Goal: Task Accomplishment & Management: Manage account settings

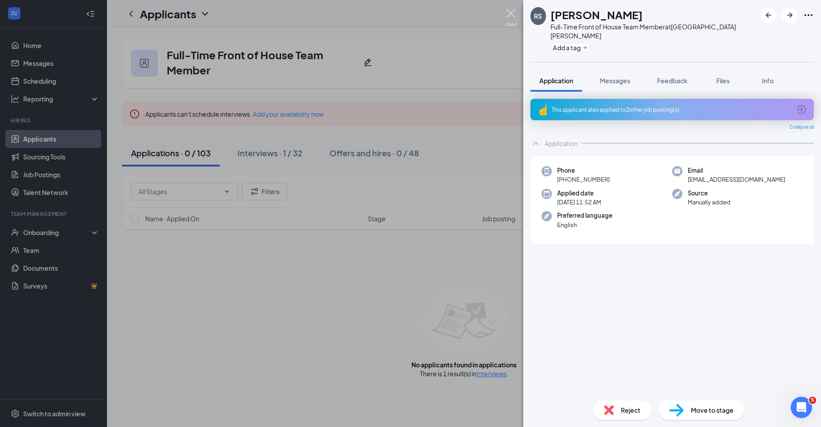
click at [509, 11] on img at bounding box center [510, 17] width 11 height 17
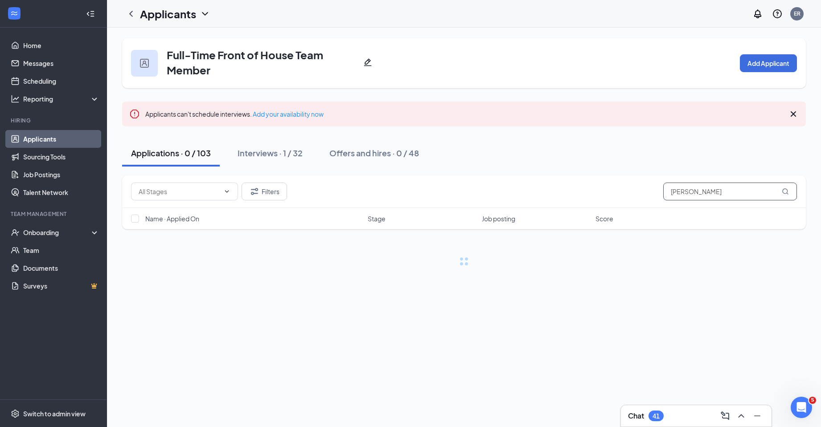
drag, startPoint x: 715, startPoint y: 195, endPoint x: 554, endPoint y: 197, distance: 160.9
click at [556, 197] on div "Filters [PERSON_NAME]" at bounding box center [464, 192] width 666 height 18
paste input "[PERSON_NAME]'[PERSON_NAME]"
type input "[PERSON_NAME]'[PERSON_NAME]"
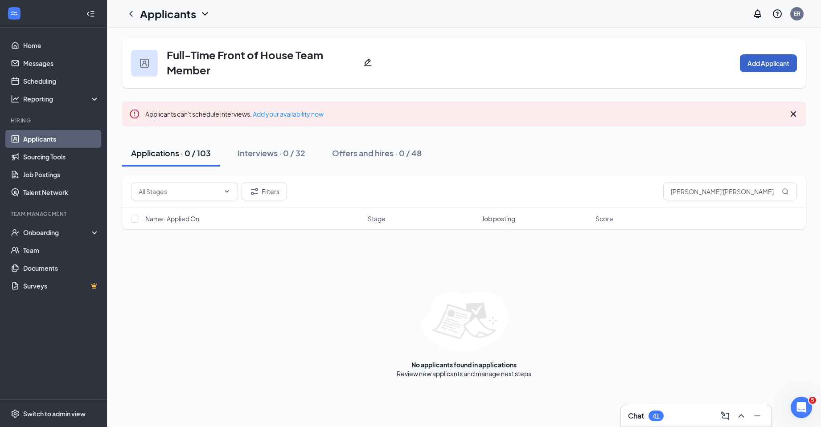
click at [760, 66] on button "Add Applicant" at bounding box center [768, 63] width 57 height 18
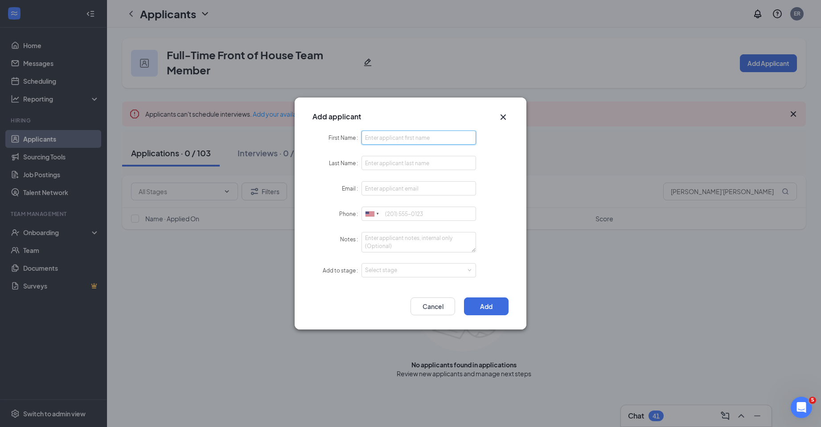
click at [385, 142] on input "First Name" at bounding box center [418, 138] width 115 height 14
paste input "[PERSON_NAME]'[PERSON_NAME]"
drag, startPoint x: 418, startPoint y: 138, endPoint x: 387, endPoint y: 144, distance: 30.9
click at [387, 144] on input "[PERSON_NAME]'[PERSON_NAME]" at bounding box center [418, 138] width 115 height 14
type input "Ja'Niyah"
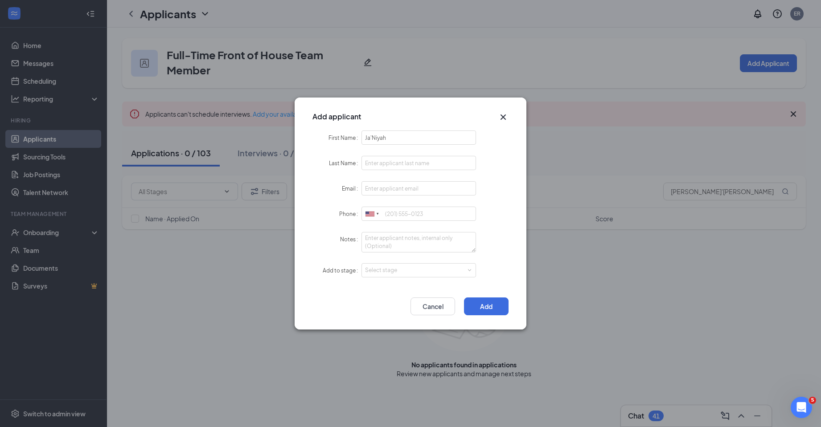
click at [385, 154] on form "First Name Ja'Niyah Last Name Email Phone United States + 1 [GEOGRAPHIC_DATA] +…" at bounding box center [410, 210] width 196 height 158
click at [385, 160] on input "Last Name" at bounding box center [418, 163] width 115 height 14
paste input "[PERSON_NAME]"
type input "[PERSON_NAME]"
click at [385, 189] on input "Email" at bounding box center [418, 188] width 115 height 14
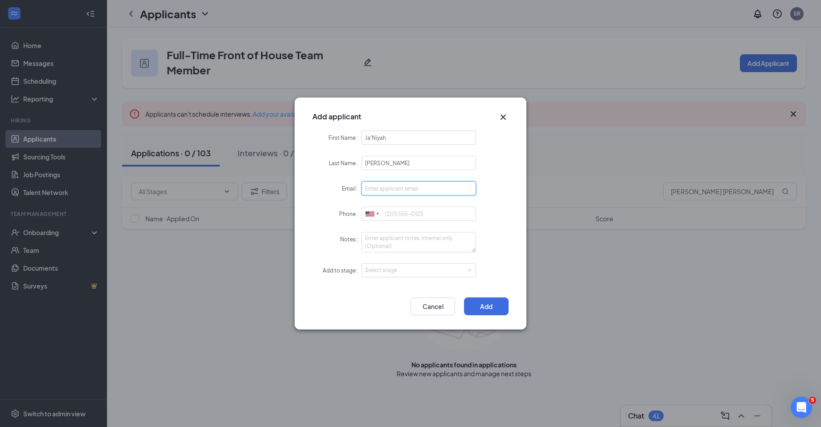
paste input "[EMAIL_ADDRESS][DOMAIN_NAME]"
type input "[EMAIL_ADDRESS][DOMAIN_NAME]"
click at [395, 217] on input "Phone" at bounding box center [418, 214] width 115 height 14
paste input "[PHONE_NUMBER]"
click at [389, 268] on div "Select stage" at bounding box center [416, 270] width 103 height 9
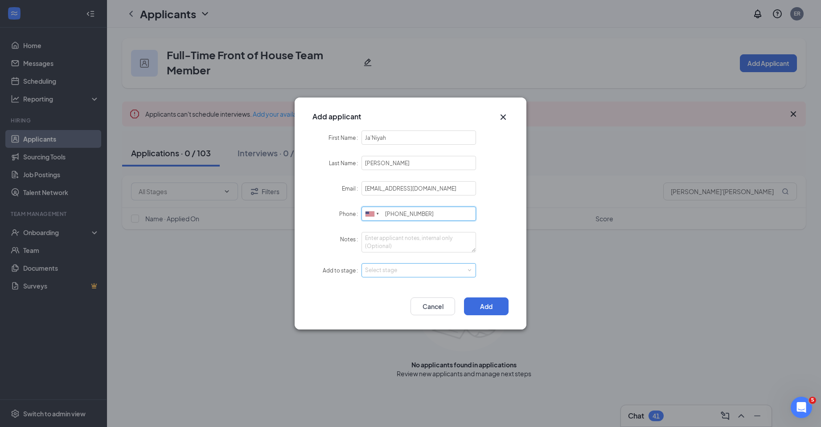
type input "[PHONE_NUMBER]"
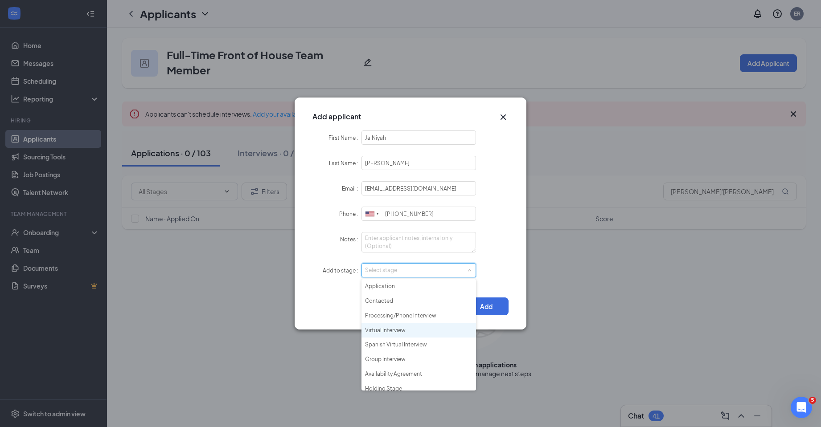
click at [405, 332] on li "Virtual Interview" at bounding box center [418, 331] width 115 height 15
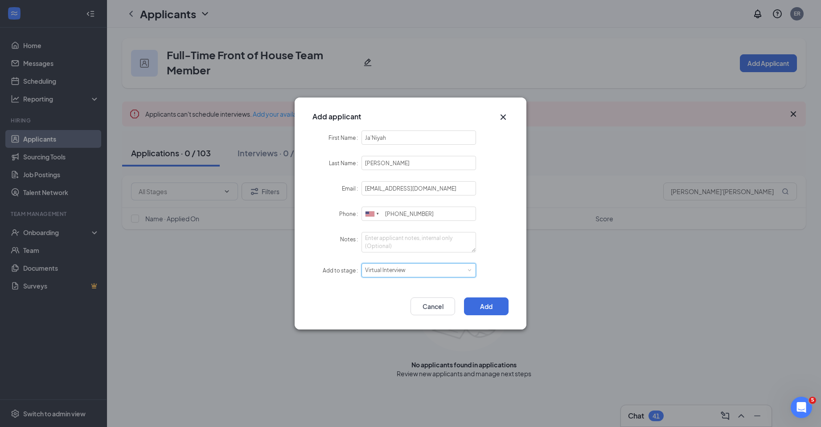
click at [409, 270] on div "Virtual Interview" at bounding box center [388, 270] width 47 height 13
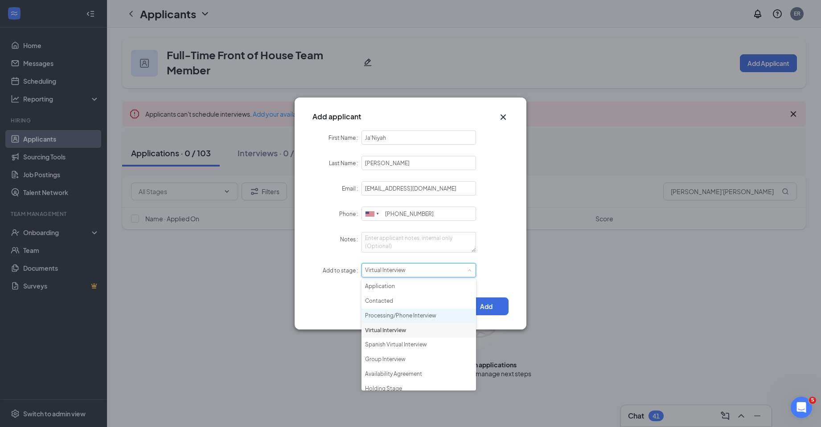
click at [402, 316] on li "Processing/Phone Interview" at bounding box center [418, 316] width 115 height 15
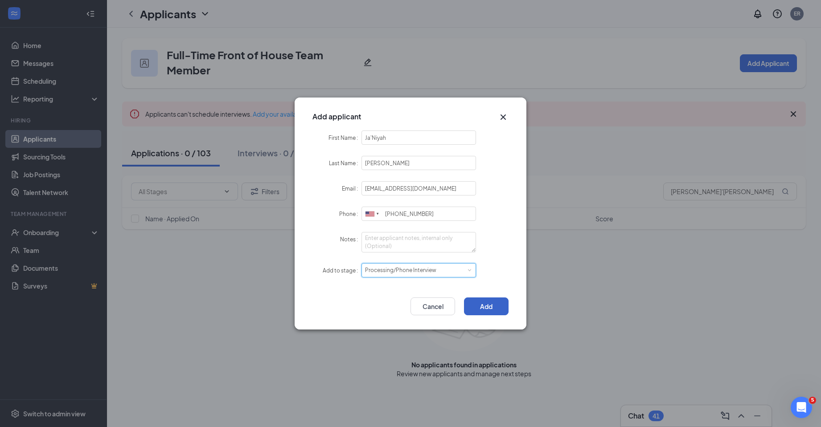
click at [484, 305] on button "Add" at bounding box center [486, 307] width 45 height 18
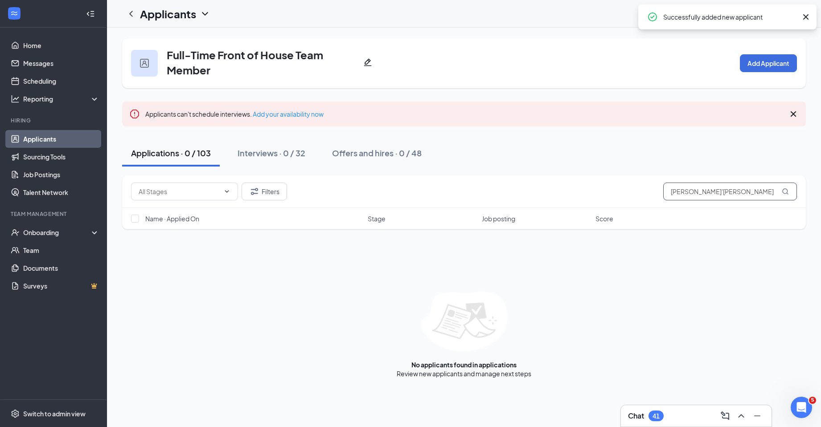
click at [742, 192] on input "[PERSON_NAME]'[PERSON_NAME]" at bounding box center [730, 192] width 134 height 18
click at [785, 191] on icon "MagnifyingGlass" at bounding box center [785, 191] width 7 height 7
drag, startPoint x: 755, startPoint y: 192, endPoint x: 577, endPoint y: 196, distance: 177.8
click at [577, 196] on div "Filters [PERSON_NAME]'[PERSON_NAME]" at bounding box center [464, 192] width 666 height 18
click at [138, 13] on div at bounding box center [131, 14] width 18 height 18
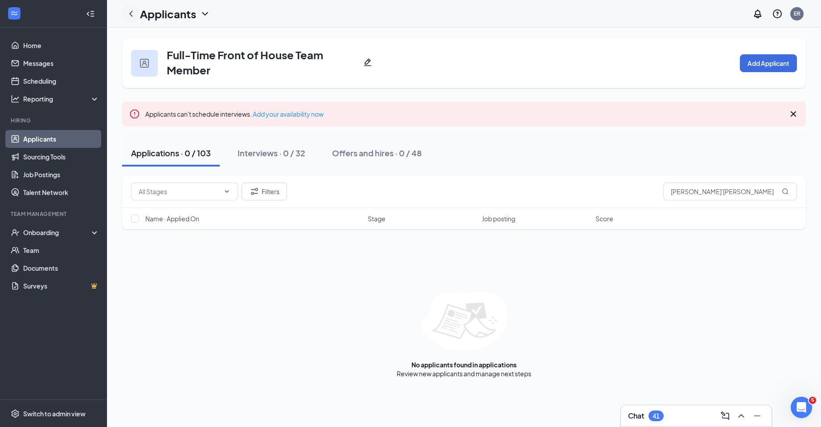
click at [134, 16] on icon "ChevronLeft" at bounding box center [131, 13] width 11 height 11
click at [737, 202] on div "Filters [PERSON_NAME]'[PERSON_NAME]" at bounding box center [464, 192] width 684 height 33
click at [737, 192] on input "[PERSON_NAME]'[PERSON_NAME]" at bounding box center [730, 192] width 134 height 18
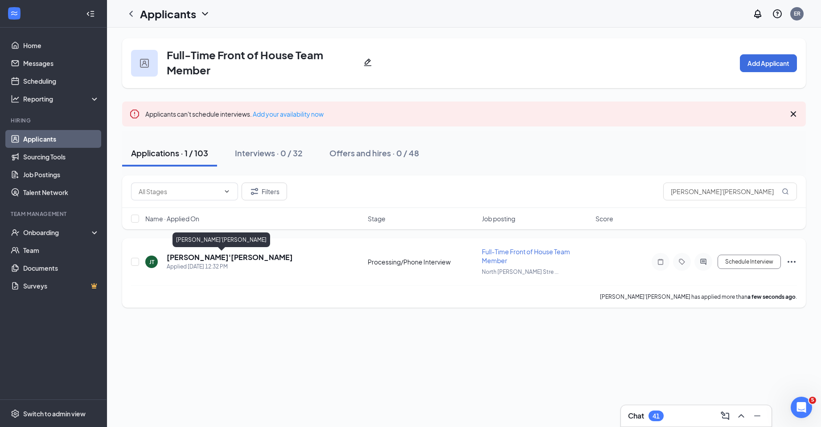
click at [218, 255] on h5 "[PERSON_NAME]'[PERSON_NAME]" at bounding box center [230, 258] width 126 height 10
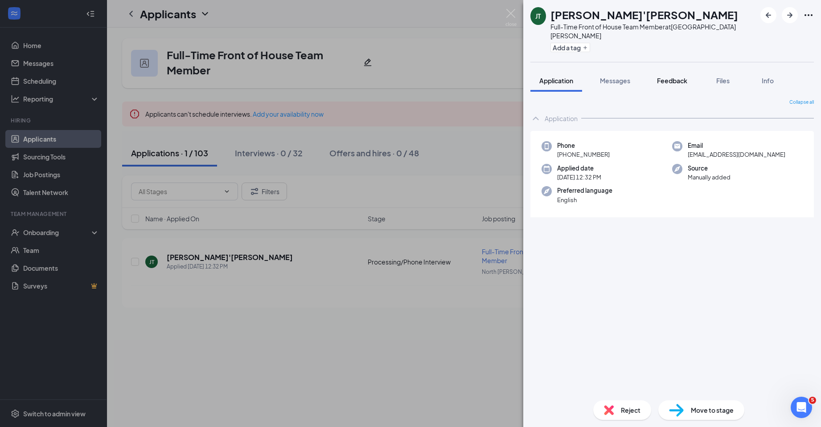
click at [677, 70] on button "Feedback" at bounding box center [672, 81] width 48 height 22
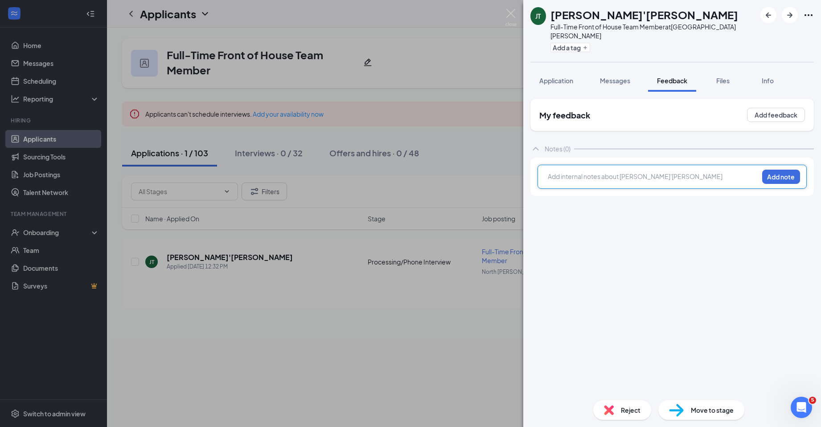
click at [665, 172] on div at bounding box center [653, 176] width 210 height 9
click at [593, 172] on div at bounding box center [653, 176] width 210 height 9
paste div
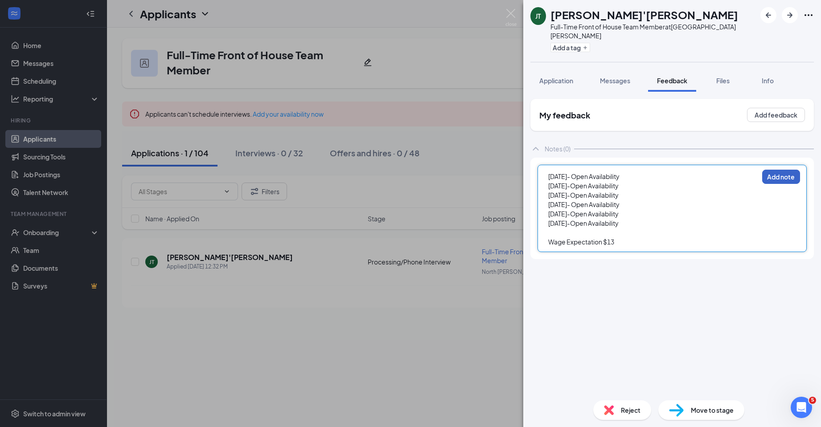
click at [774, 171] on button "Add note" at bounding box center [781, 177] width 38 height 14
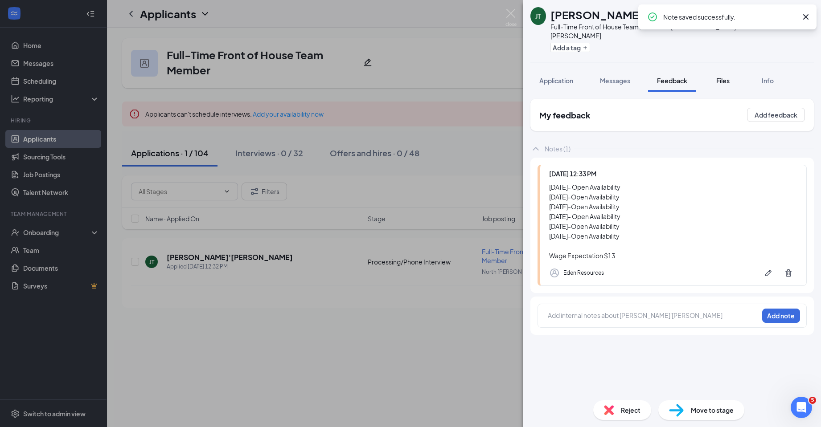
click at [725, 76] on button "Files" at bounding box center [723, 81] width 36 height 22
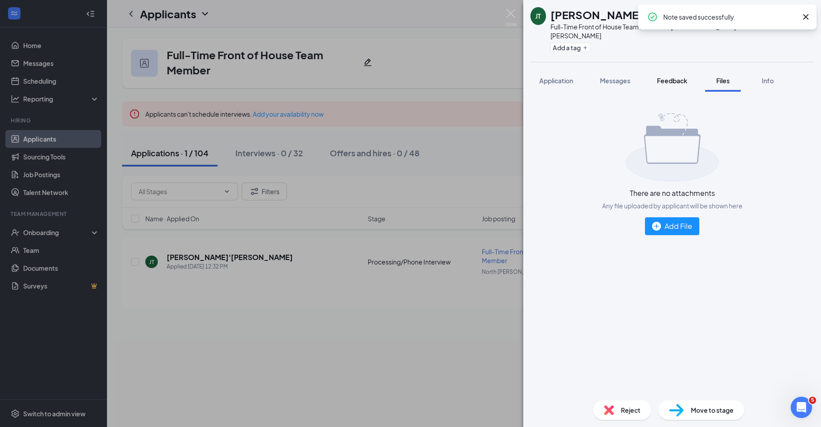
click at [677, 76] on div "Feedback" at bounding box center [672, 80] width 30 height 9
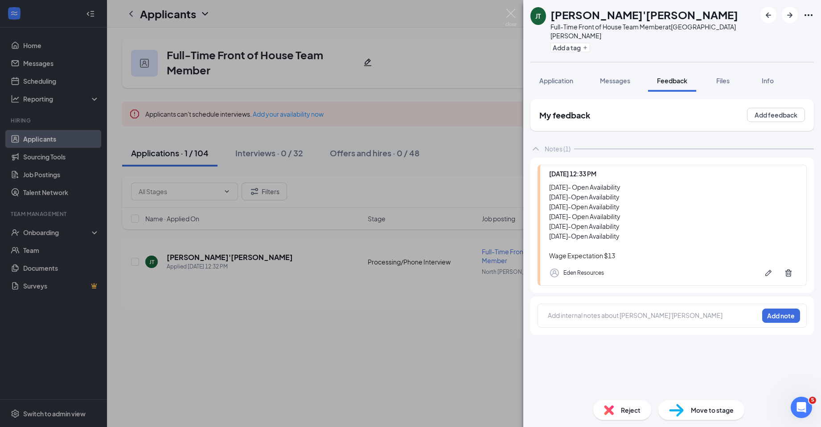
click at [707, 411] on span "Move to stage" at bounding box center [712, 410] width 43 height 10
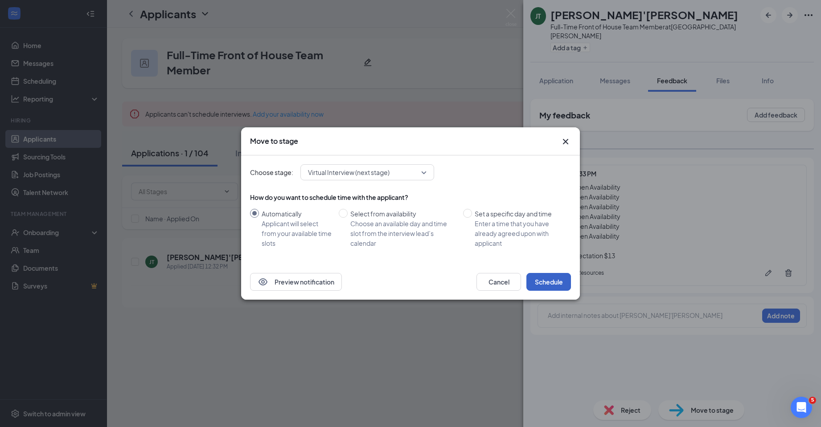
click at [556, 278] on button "Schedule" at bounding box center [548, 282] width 45 height 18
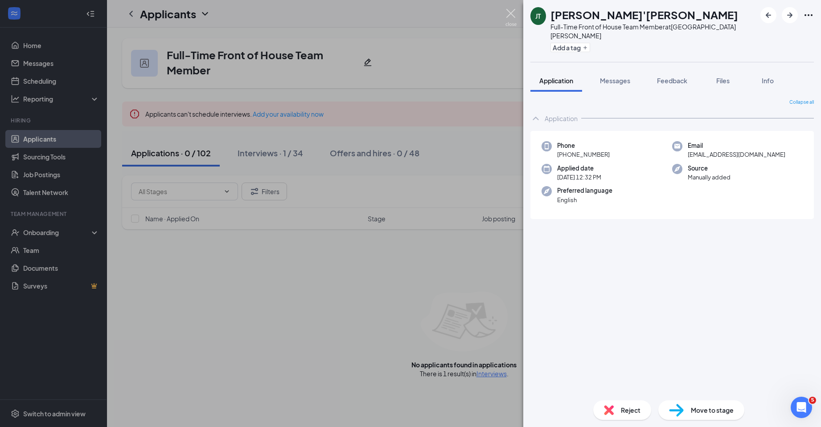
click at [506, 9] on img at bounding box center [510, 17] width 11 height 17
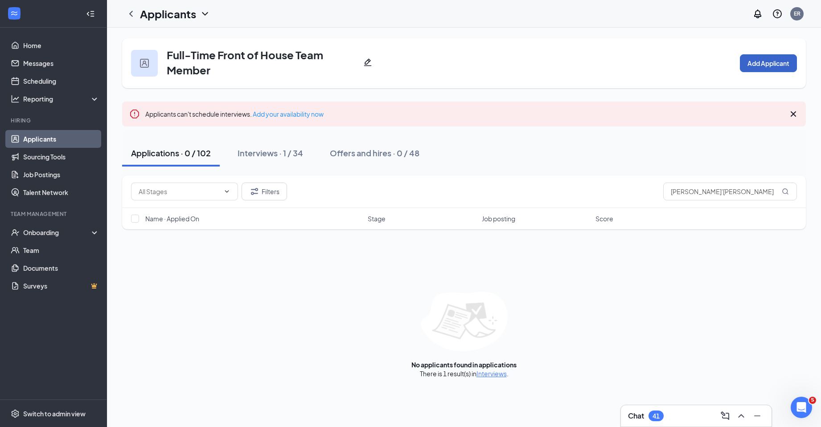
click at [757, 66] on button "Add Applicant" at bounding box center [768, 63] width 57 height 18
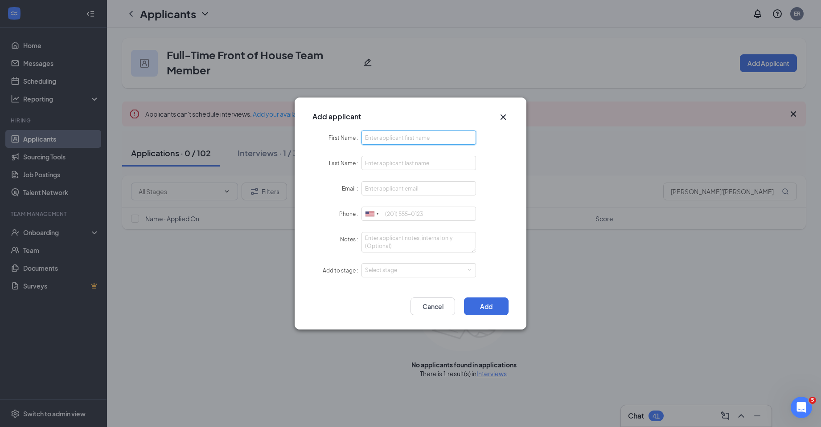
click at [407, 139] on input "First Name" at bounding box center [418, 138] width 115 height 14
type input "[PERSON_NAME]"
click at [388, 187] on input "Email" at bounding box center [418, 188] width 115 height 14
paste input "[EMAIL_ADDRESS][DOMAIN_NAME]"
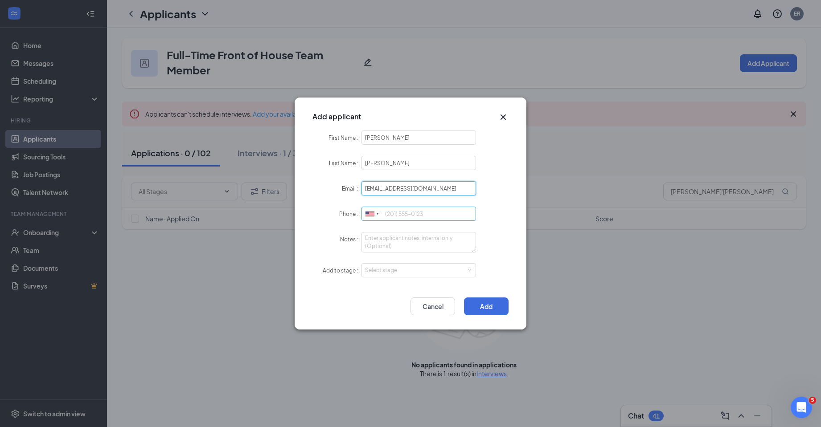
type input "[EMAIL_ADDRESS][DOMAIN_NAME]"
click at [399, 213] on input "Phone" at bounding box center [418, 214] width 115 height 14
paste input "[PHONE_NUMBER]"
click at [428, 270] on div "Select stage" at bounding box center [416, 270] width 103 height 9
type input "[PHONE_NUMBER]"
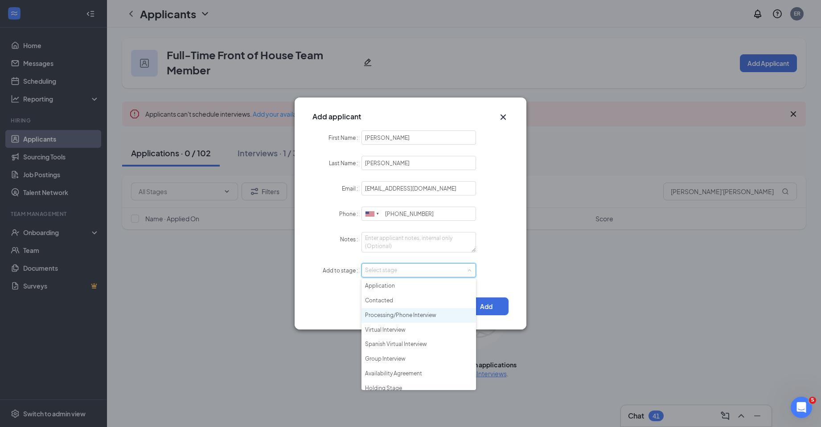
click at [403, 312] on li "Processing/Phone Interview" at bounding box center [418, 315] width 115 height 15
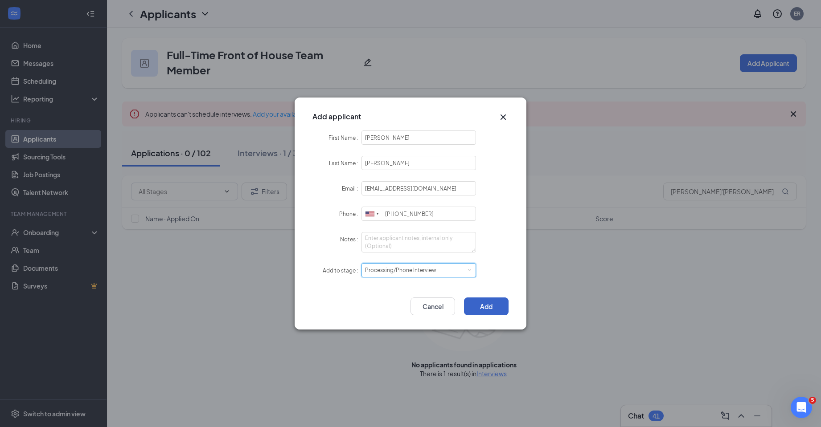
click at [485, 307] on button "Add" at bounding box center [486, 307] width 45 height 18
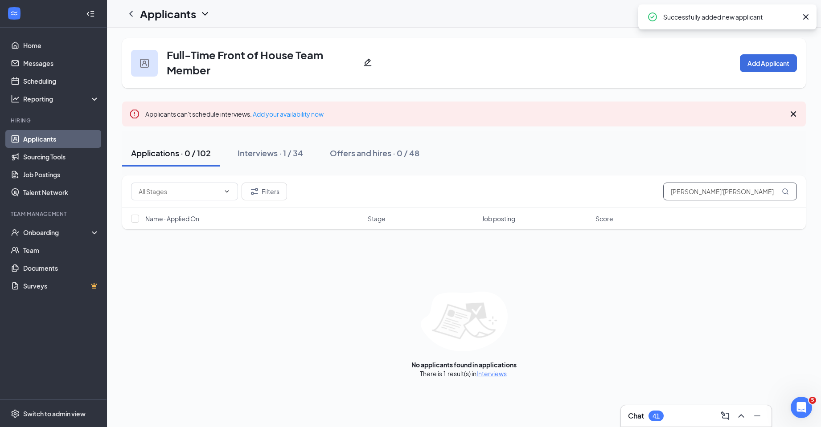
drag, startPoint x: 735, startPoint y: 189, endPoint x: 515, endPoint y: 175, distance: 220.6
click at [515, 175] on div "Full-Time Front of House Team Member Add Applicant Applicants can't schedule in…" at bounding box center [464, 208] width 684 height 340
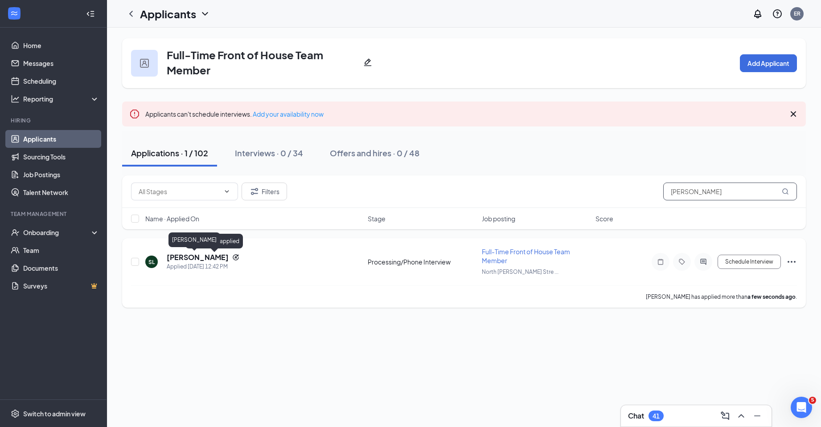
type input "[PERSON_NAME]"
click at [183, 260] on h5 "[PERSON_NAME]" at bounding box center [198, 258] width 62 height 10
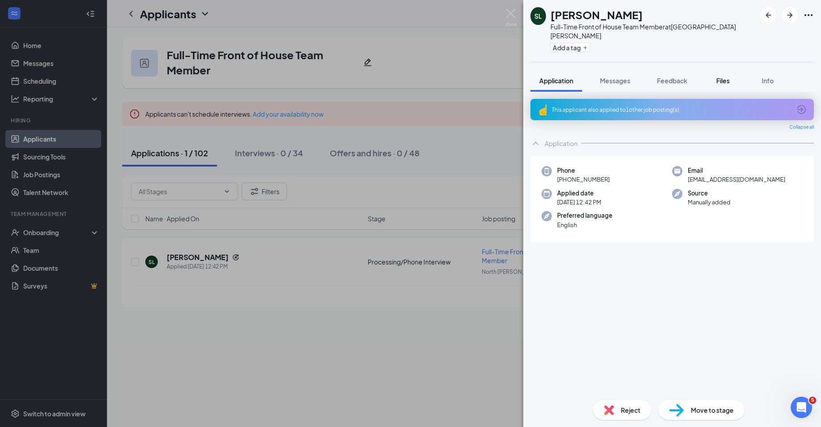
click at [725, 77] on span "Files" at bounding box center [722, 81] width 13 height 8
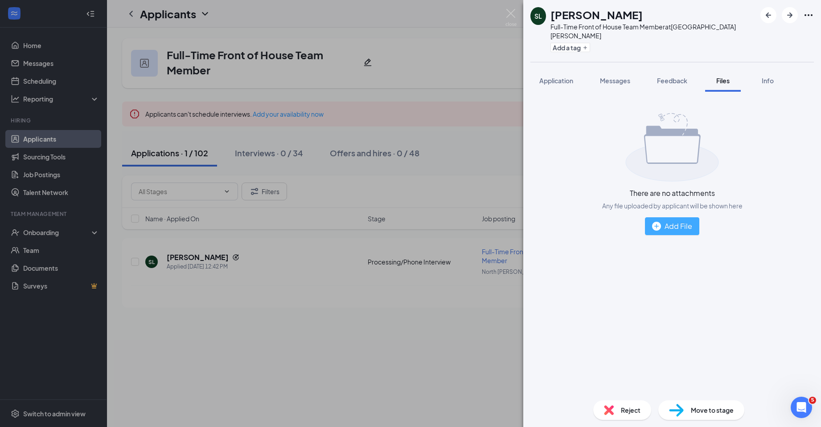
click at [660, 225] on button "Add File" at bounding box center [672, 226] width 54 height 18
click at [666, 221] on div "Add File" at bounding box center [672, 226] width 40 height 11
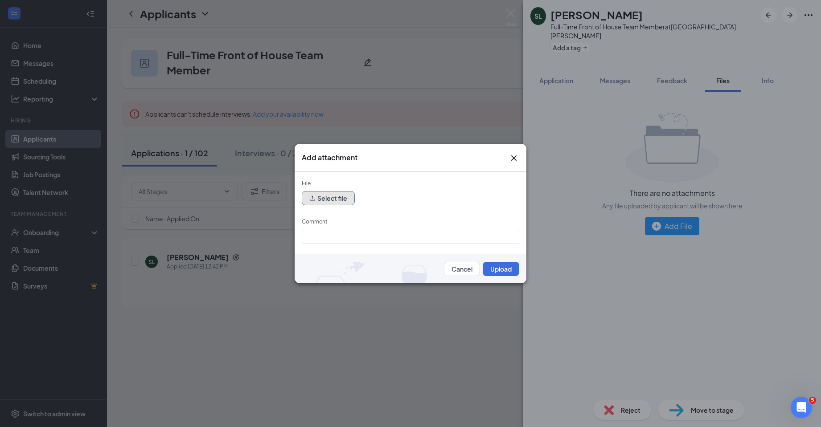
click at [344, 200] on button "Select file" at bounding box center [328, 198] width 53 height 14
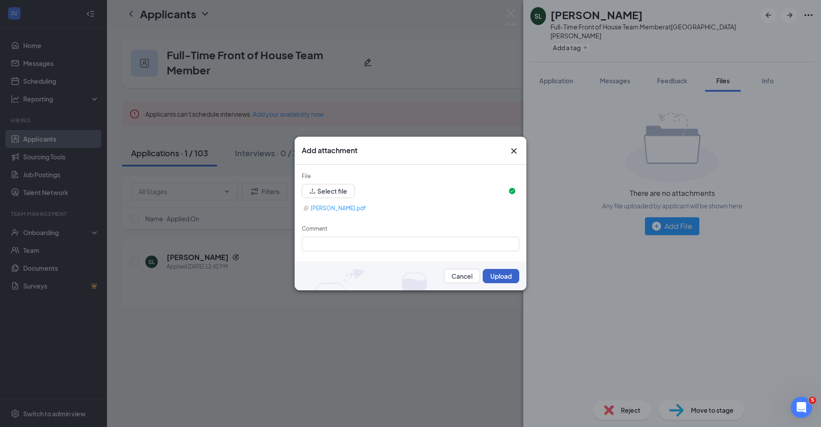
click at [495, 278] on button "Upload" at bounding box center [501, 276] width 37 height 14
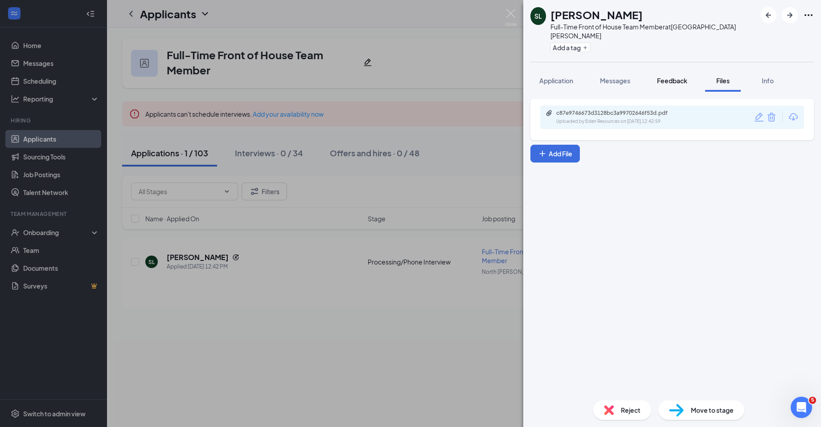
click at [666, 77] on span "Feedback" at bounding box center [672, 81] width 30 height 8
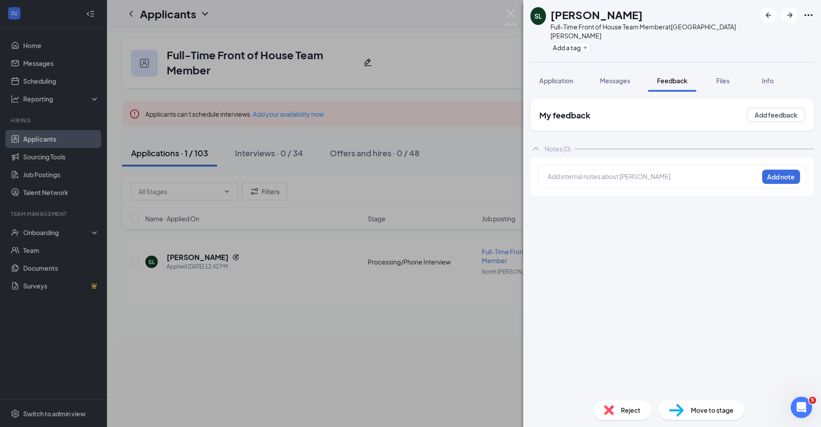
click at [613, 172] on div at bounding box center [653, 176] width 210 height 9
paste div
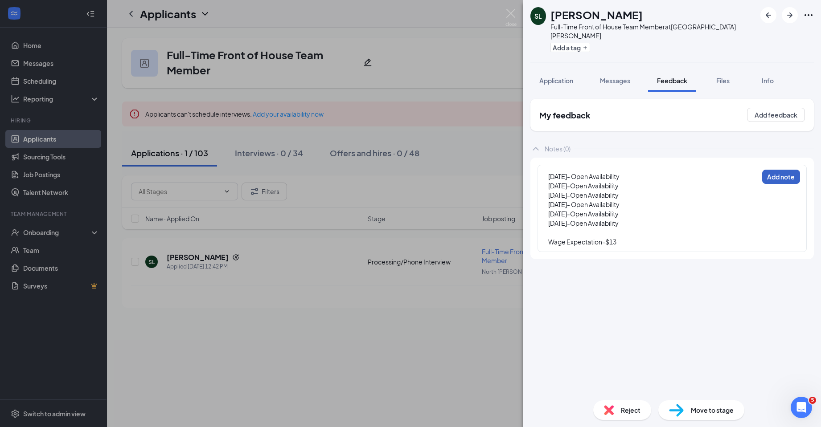
click at [780, 170] on button "Add note" at bounding box center [781, 177] width 38 height 14
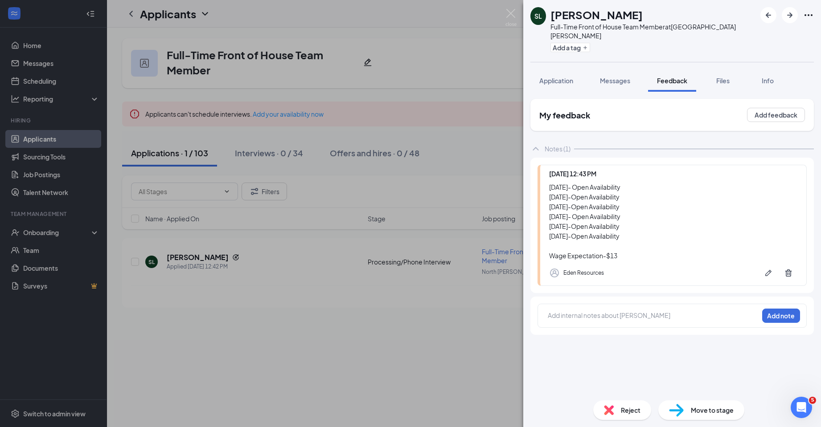
click at [692, 413] on span "Move to stage" at bounding box center [712, 410] width 43 height 10
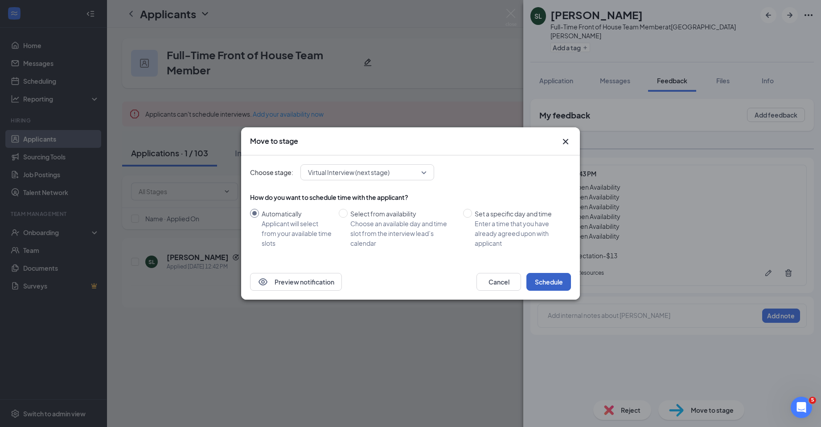
click at [549, 283] on button "Schedule" at bounding box center [548, 282] width 45 height 18
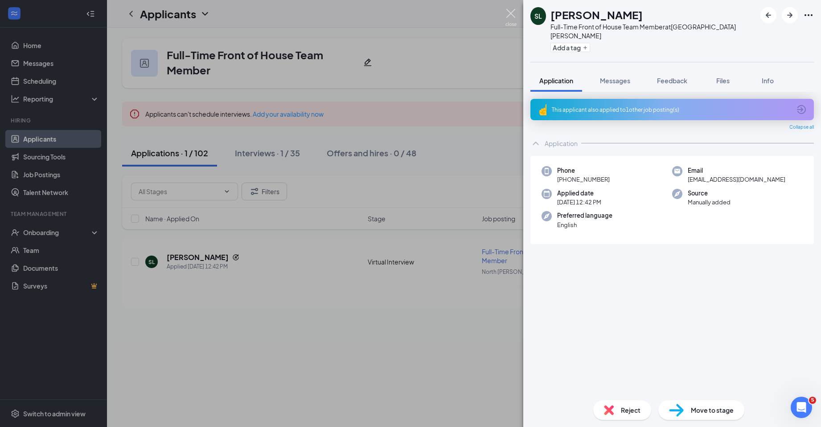
click at [516, 15] on img at bounding box center [510, 17] width 11 height 17
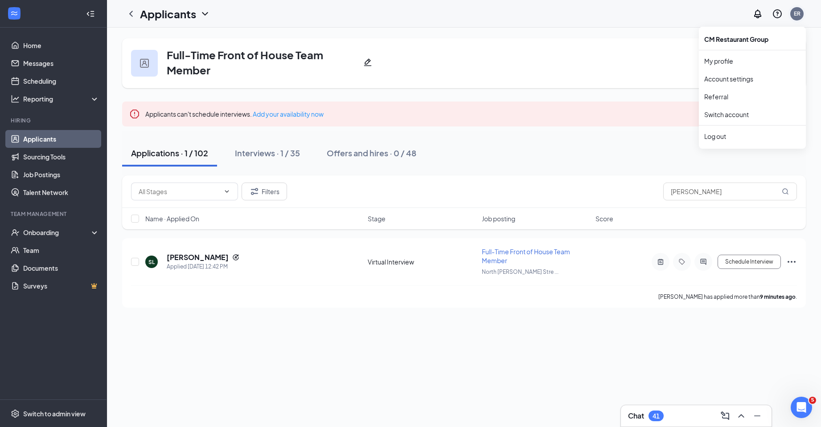
click at [796, 16] on div "ER" at bounding box center [797, 14] width 7 height 8
click at [722, 139] on div "Log out" at bounding box center [752, 136] width 96 height 9
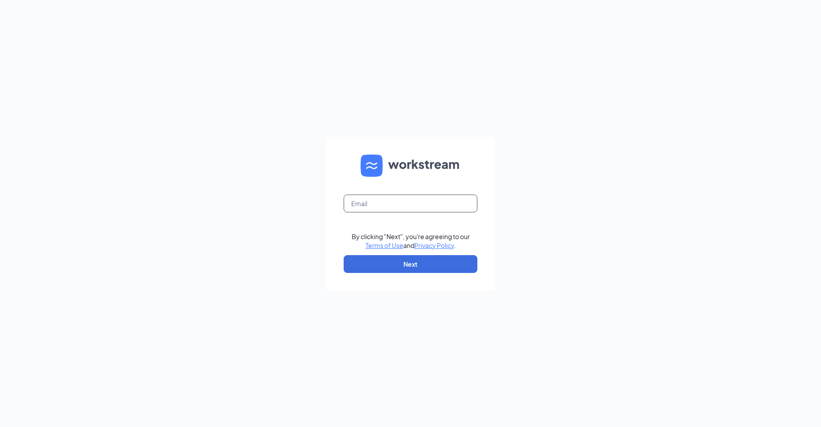
click at [380, 207] on input "text" at bounding box center [411, 204] width 134 height 18
type input "niki@edenresourcesllc.com"
click at [404, 254] on form "niki@edenresourcesllc.com By clicking "Next", you're agreeing to our Terms of U…" at bounding box center [410, 214] width 169 height 154
click at [404, 261] on button "Next" at bounding box center [411, 264] width 134 height 18
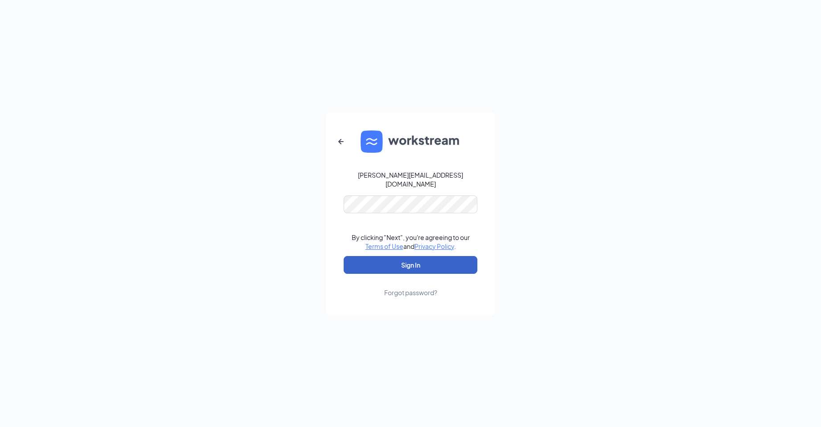
click at [411, 256] on button "Sign In" at bounding box center [411, 265] width 134 height 18
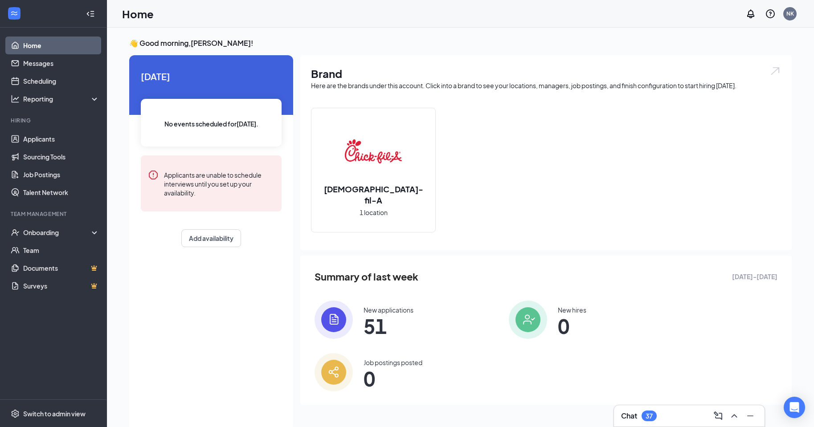
click at [334, 327] on img at bounding box center [334, 320] width 38 height 38
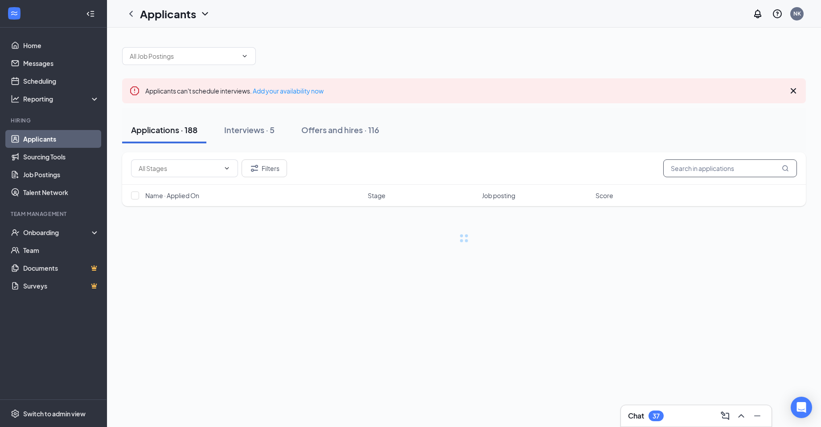
click at [689, 173] on input "text" at bounding box center [730, 169] width 134 height 18
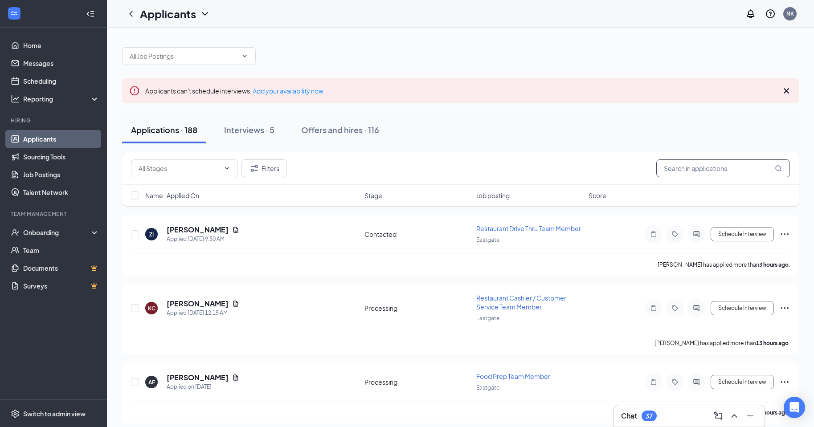
paste input "Keyshawn Napier"
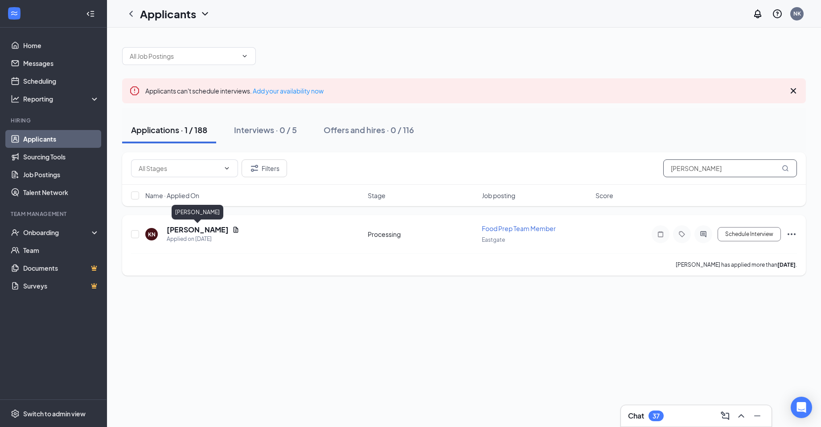
type input "Keyshawn Napier"
click at [218, 233] on h5 "Keyshawn Napier" at bounding box center [198, 230] width 62 height 10
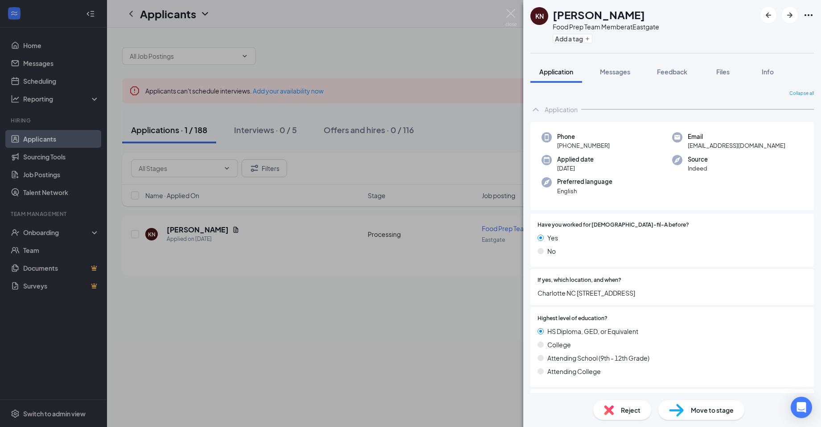
click at [723, 404] on div "Move to stage" at bounding box center [701, 411] width 86 height 20
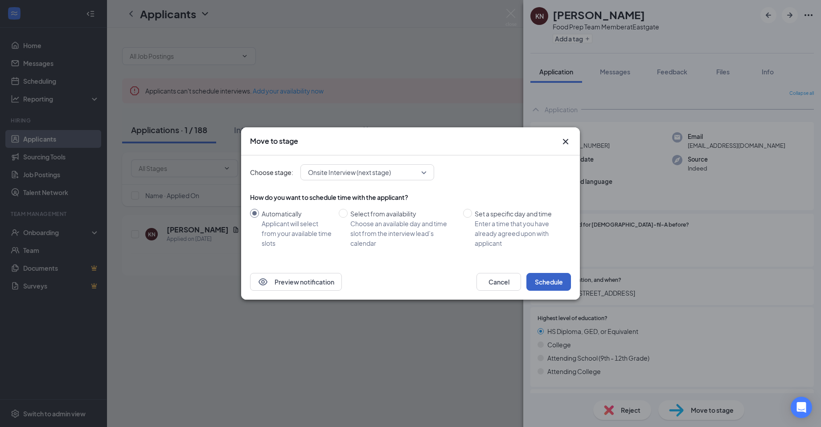
click at [546, 283] on button "Schedule" at bounding box center [548, 282] width 45 height 18
